Goal: Task Accomplishment & Management: Use online tool/utility

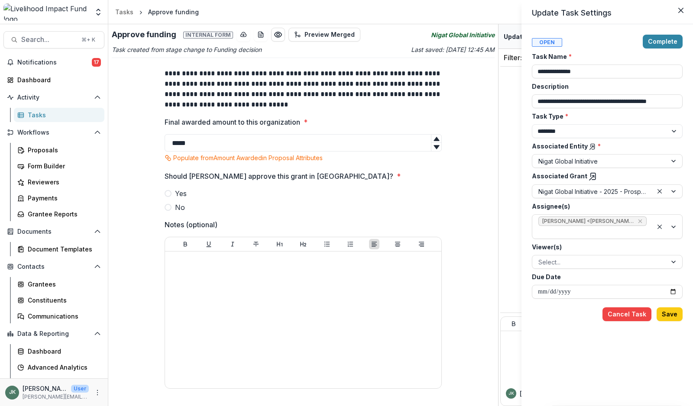
click at [167, 205] on div "**********" at bounding box center [346, 203] width 693 height 406
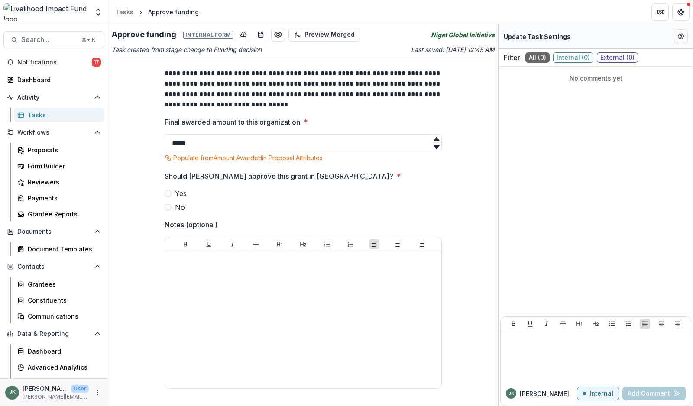
click at [168, 208] on span at bounding box center [168, 207] width 7 height 7
click at [312, 33] on button "Preview Merged" at bounding box center [324, 35] width 72 height 14
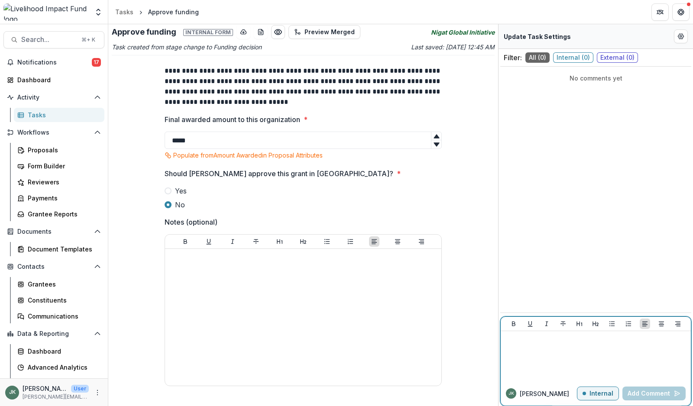
click at [606, 398] on button "Internal" at bounding box center [598, 394] width 42 height 14
click at [606, 398] on button "External" at bounding box center [597, 394] width 43 height 14
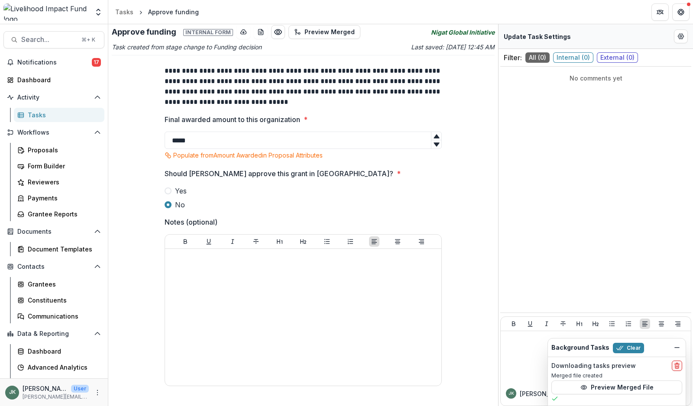
click at [34, 111] on div "Tasks" at bounding box center [63, 114] width 70 height 9
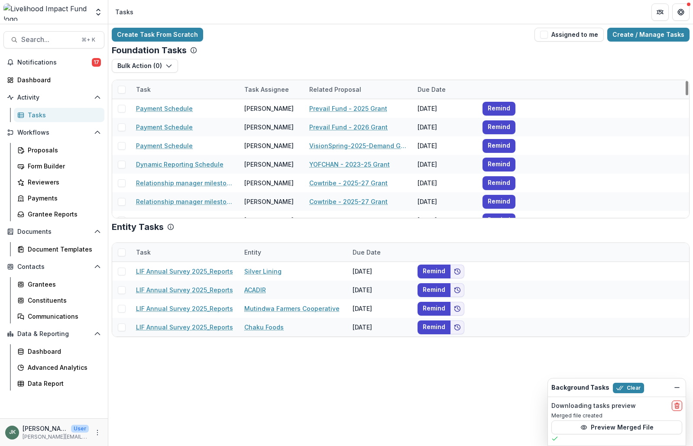
click at [44, 115] on div "Tasks" at bounding box center [63, 114] width 70 height 9
click at [548, 35] on span "button" at bounding box center [544, 35] width 8 height 8
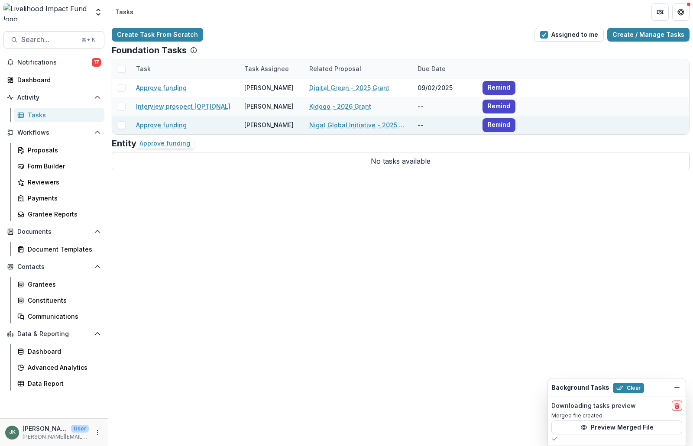
click at [165, 126] on link "Approve funding" at bounding box center [161, 124] width 51 height 9
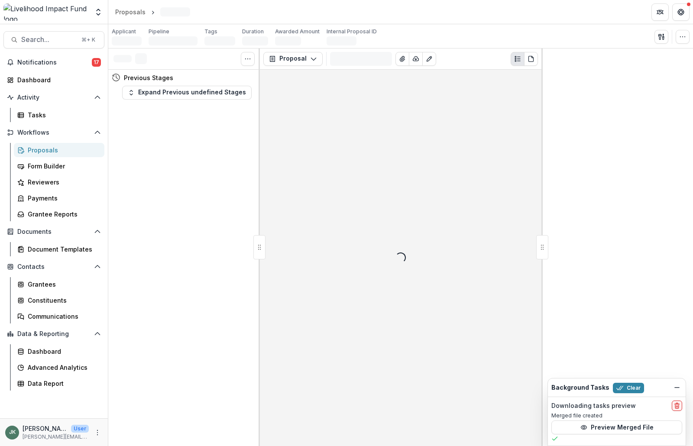
click at [677, 385] on icon "Dismiss" at bounding box center [676, 387] width 7 height 7
